Goal: Information Seeking & Learning: Learn about a topic

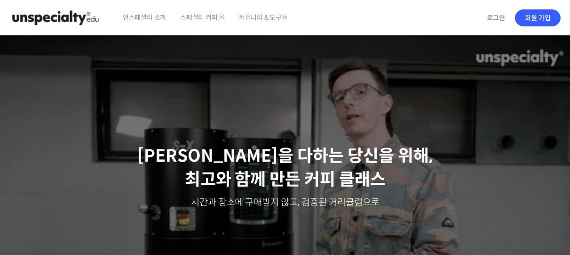
click at [153, 17] on span "언스페셜티 소개" at bounding box center [144, 18] width 43 height 36
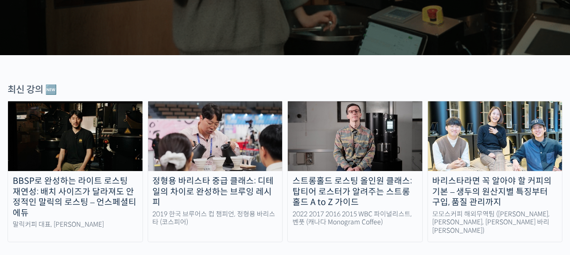
scroll to position [285, 0]
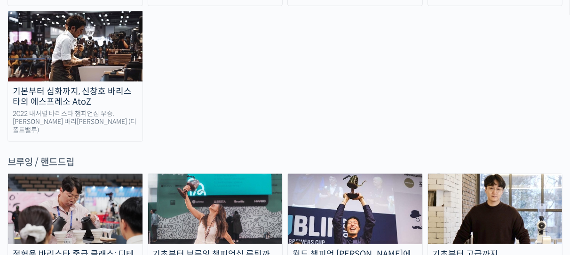
scroll to position [1483, 0]
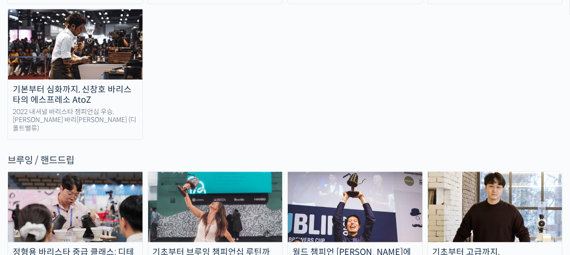
click at [496, 172] on img at bounding box center [495, 207] width 135 height 70
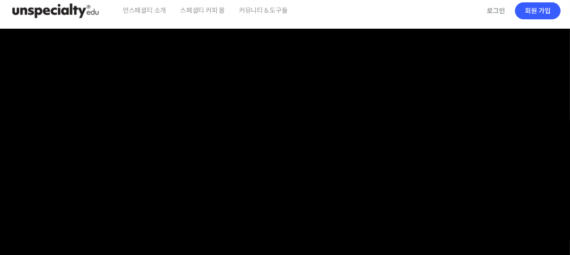
scroll to position [33, 0]
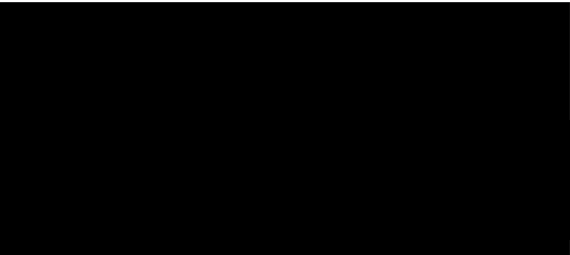
checkbox input "true"
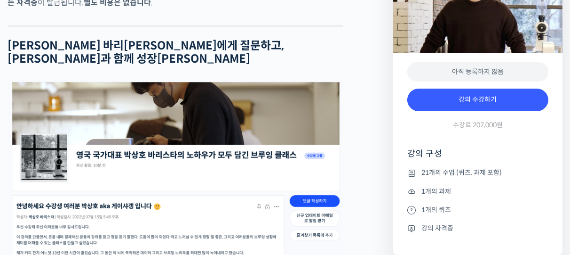
scroll to position [3216, 0]
